Goal: Find specific page/section

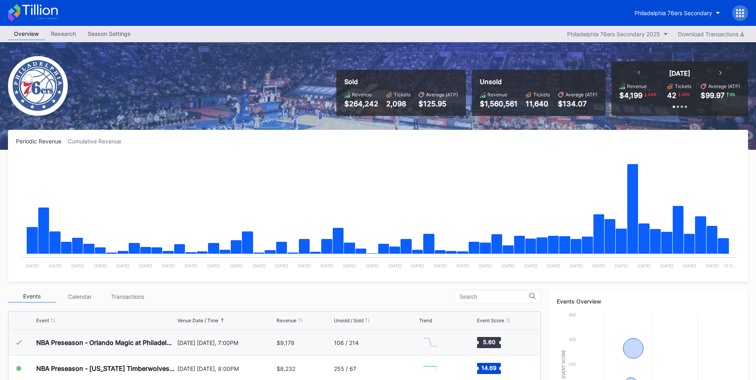
scroll to position [26, 0]
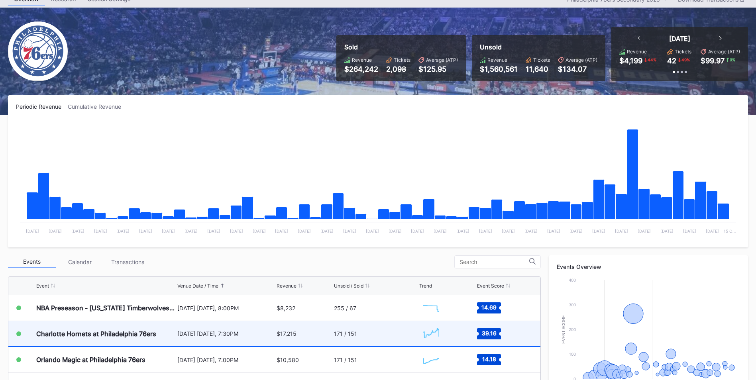
scroll to position [80, 0]
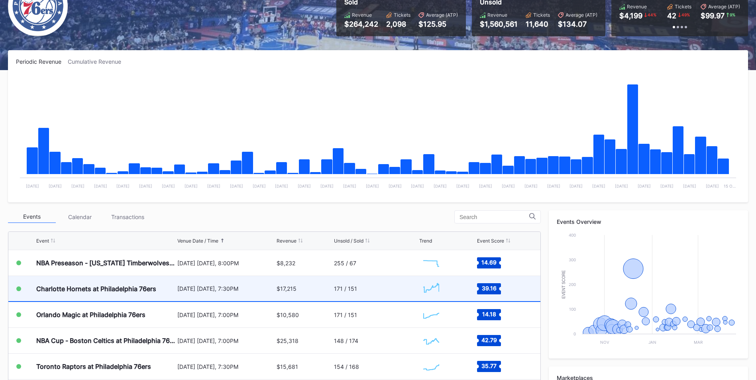
click at [201, 298] on div "[DATE] [DATE], 7:30PM" at bounding box center [225, 288] width 97 height 25
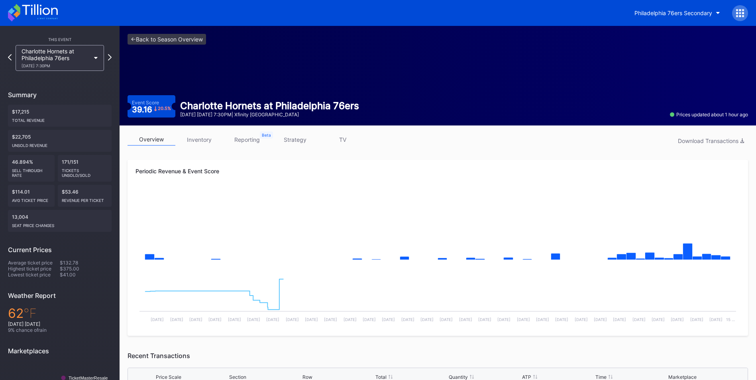
click at [207, 141] on link "inventory" at bounding box center [199, 140] width 48 height 12
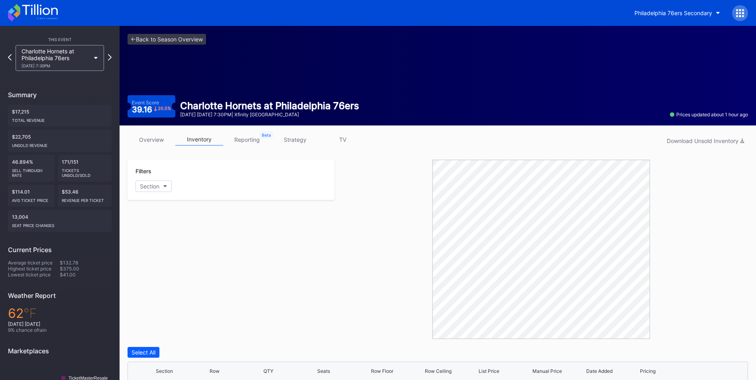
scroll to position [150, 0]
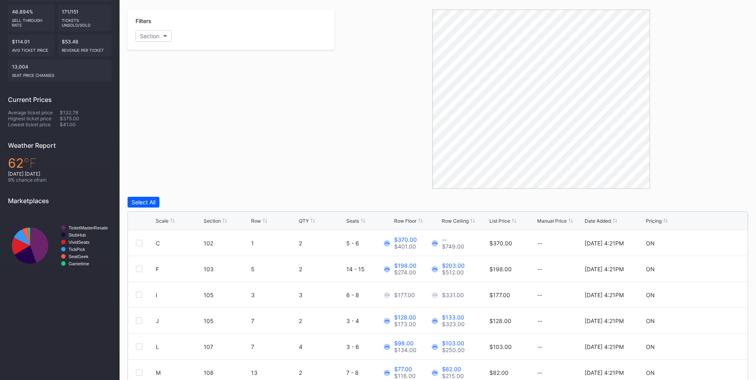
click at [492, 222] on div "List Price" at bounding box center [500, 221] width 21 height 6
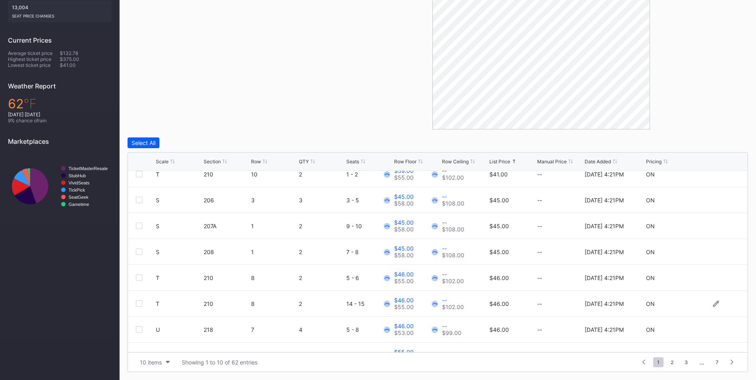
scroll to position [0, 0]
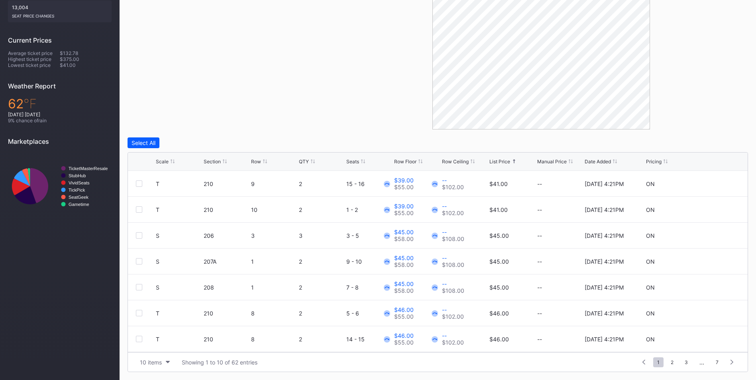
click at [403, 160] on div "Row Floor" at bounding box center [405, 162] width 22 height 6
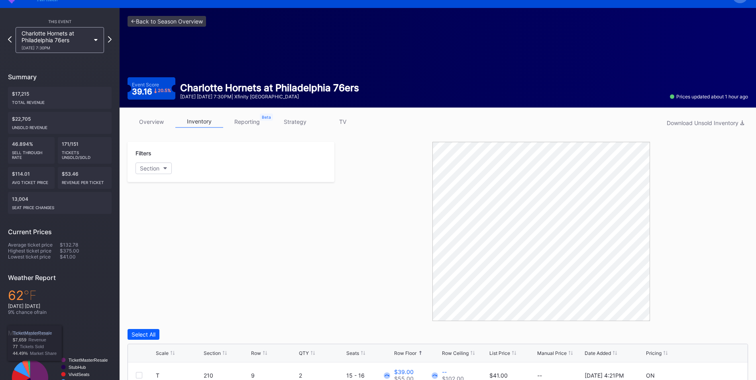
scroll to position [10, 0]
